Goal: Task Accomplishment & Management: Manage account settings

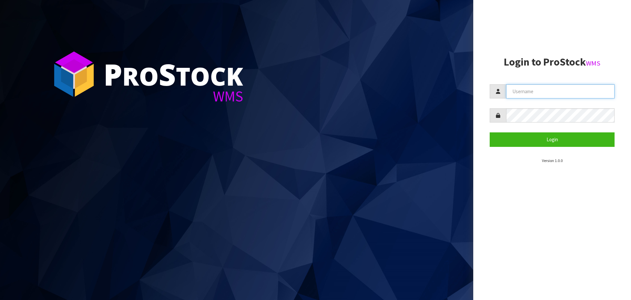
click at [536, 92] on input "text" at bounding box center [560, 91] width 109 height 14
type input "[EMAIL_ADDRESS][DOMAIN_NAME]"
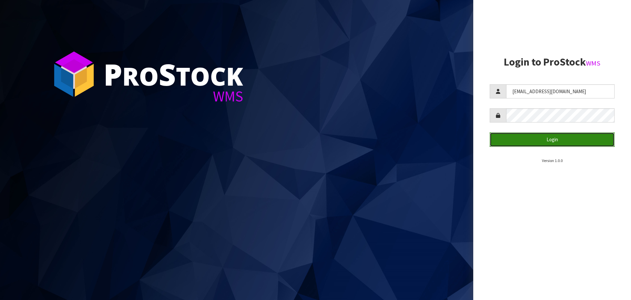
click at [567, 141] on button "Login" at bounding box center [552, 139] width 125 height 14
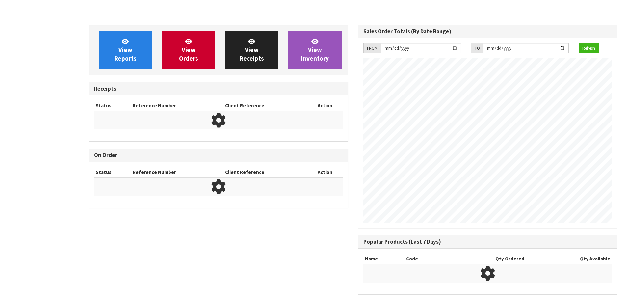
scroll to position [379, 269]
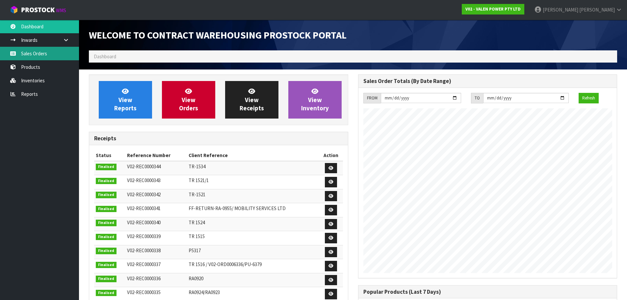
drag, startPoint x: 53, startPoint y: 54, endPoint x: 66, endPoint y: 58, distance: 13.7
click at [53, 54] on link "Sales Orders" at bounding box center [39, 53] width 79 height 13
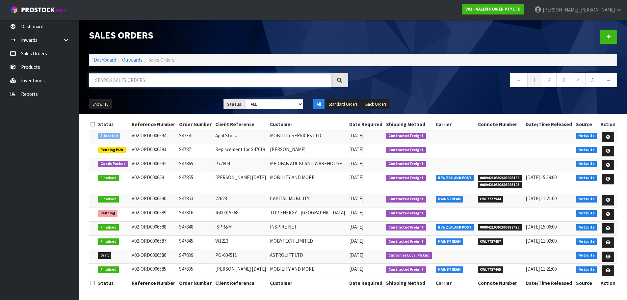
click at [115, 84] on input "text" at bounding box center [210, 80] width 242 height 14
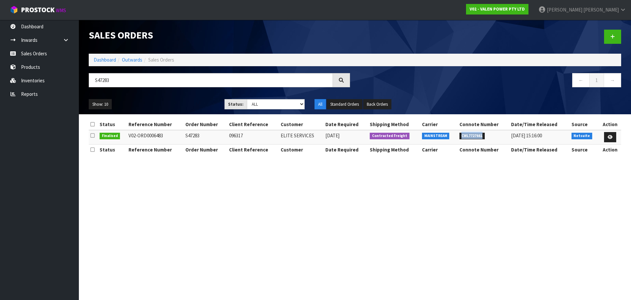
drag, startPoint x: 488, startPoint y: 137, endPoint x: 464, endPoint y: 138, distance: 24.4
click at [464, 138] on li "CWL7727661" at bounding box center [484, 135] width 48 height 7
copy span "CWL7727661"
click at [166, 81] on input "S47283" at bounding box center [211, 80] width 244 height 14
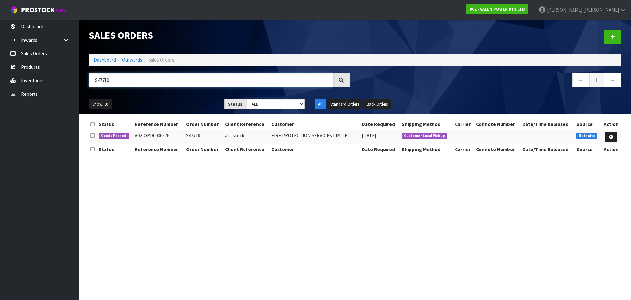
click at [112, 77] on input "S47710" at bounding box center [211, 80] width 244 height 14
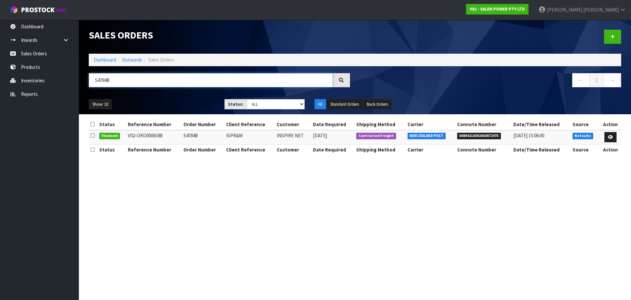
type input "S47848"
click at [614, 142] on td at bounding box center [611, 137] width 22 height 14
click at [612, 139] on icon at bounding box center [610, 137] width 5 height 4
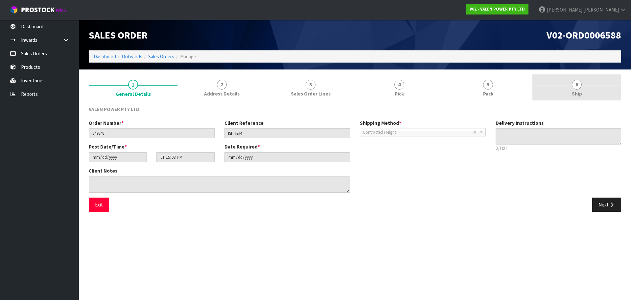
click at [579, 88] on span "6" at bounding box center [577, 85] width 10 height 10
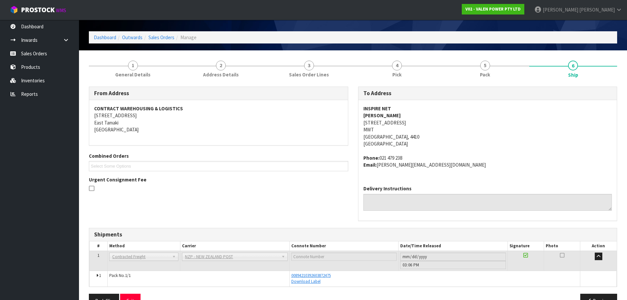
scroll to position [37, 0]
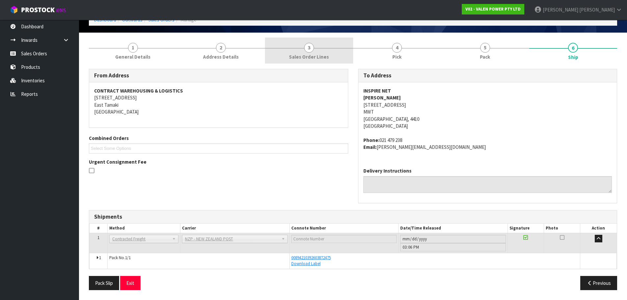
click at [294, 52] on link "3 Sales Order Lines" at bounding box center [309, 50] width 88 height 26
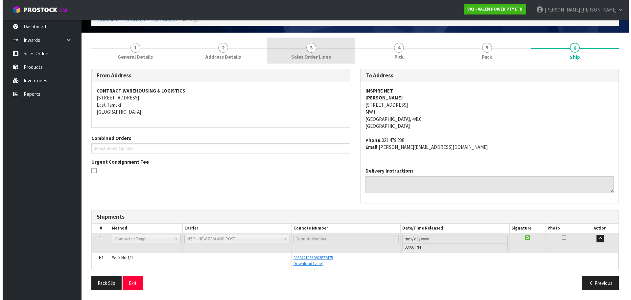
scroll to position [0, 0]
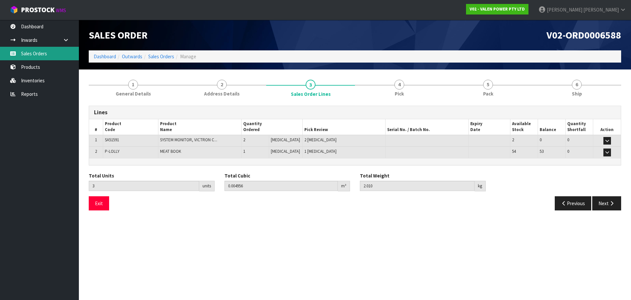
click at [33, 55] on link "Sales Orders" at bounding box center [39, 53] width 79 height 13
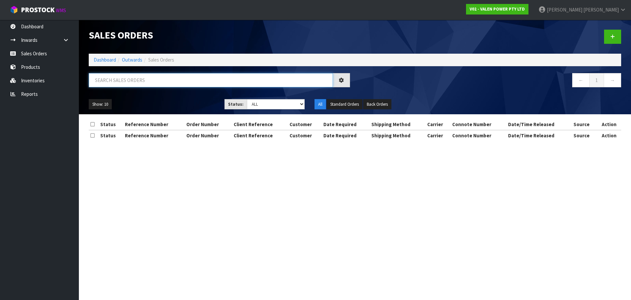
click at [134, 83] on input "text" at bounding box center [211, 80] width 244 height 14
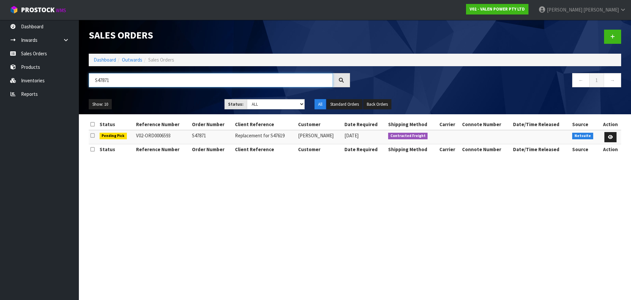
click at [118, 77] on input "S47871" at bounding box center [211, 80] width 244 height 14
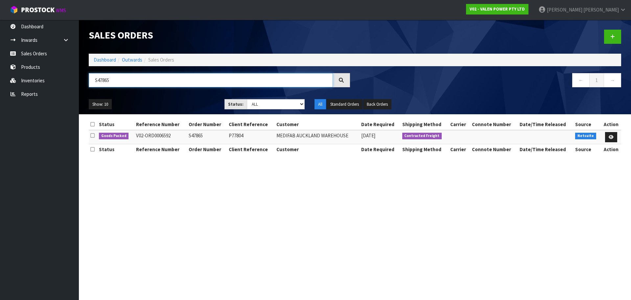
click at [161, 83] on input "S47865" at bounding box center [211, 80] width 244 height 14
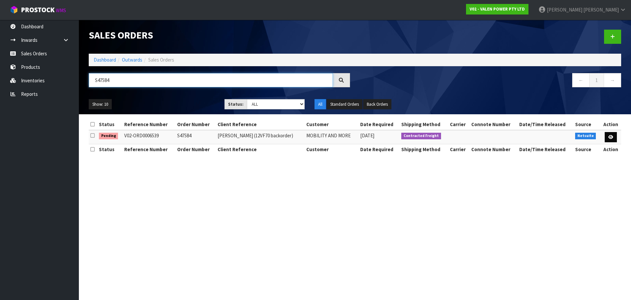
type input "S47584"
click at [614, 137] on link at bounding box center [611, 137] width 12 height 11
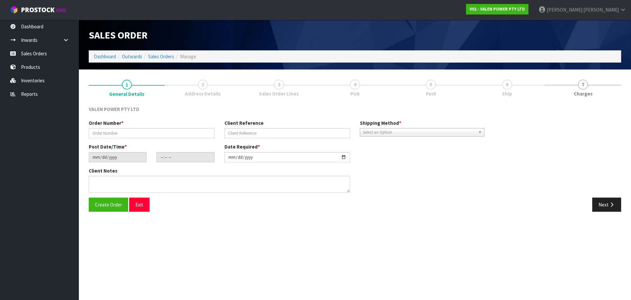
type input "S47584"
type input "[PERSON_NAME] (12VF70 backorder)"
type input "[DATE]"
type input "18:15:09.000"
type input "[DATE]"
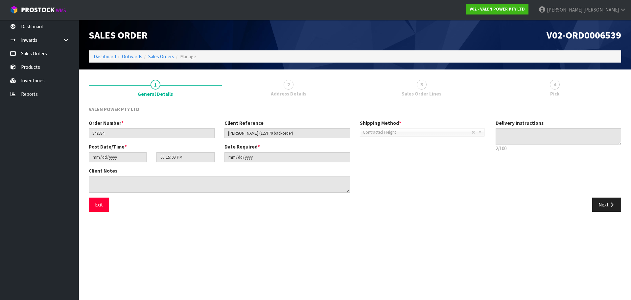
click at [430, 94] on span "Sales Order Lines" at bounding box center [422, 93] width 40 height 7
click at [610, 204] on icon "button" at bounding box center [612, 204] width 6 height 5
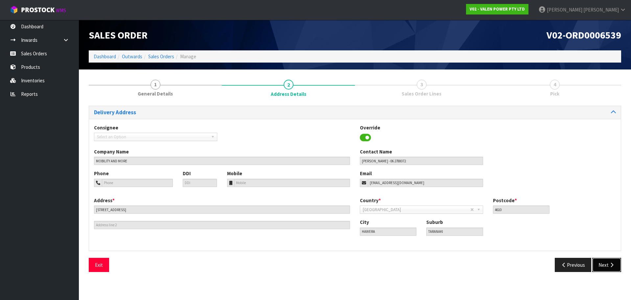
click at [601, 264] on button "Next" at bounding box center [607, 265] width 29 height 14
